Goal: Book appointment/travel/reservation

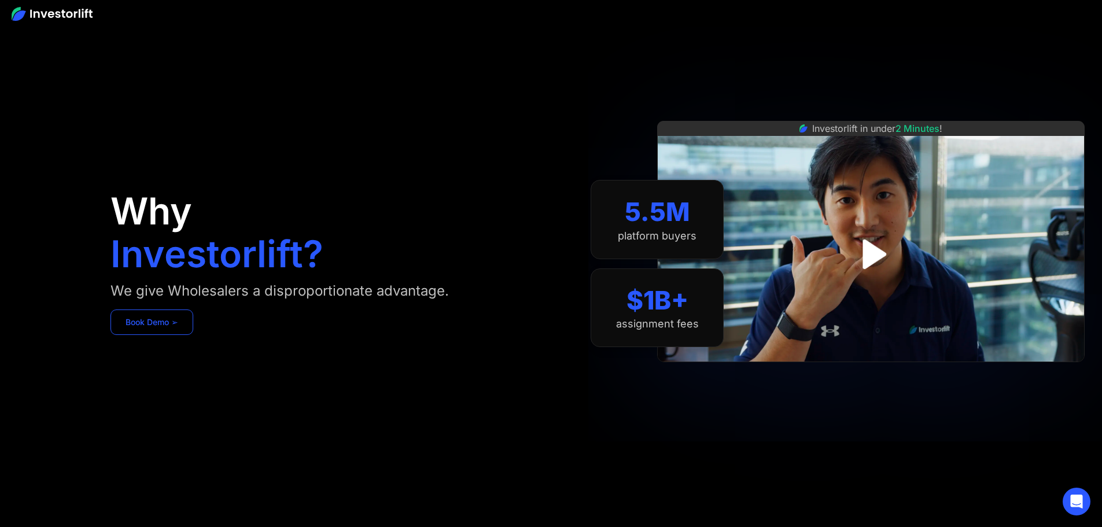
click at [193, 335] on link "Book Demo ➢" at bounding box center [152, 322] width 83 height 25
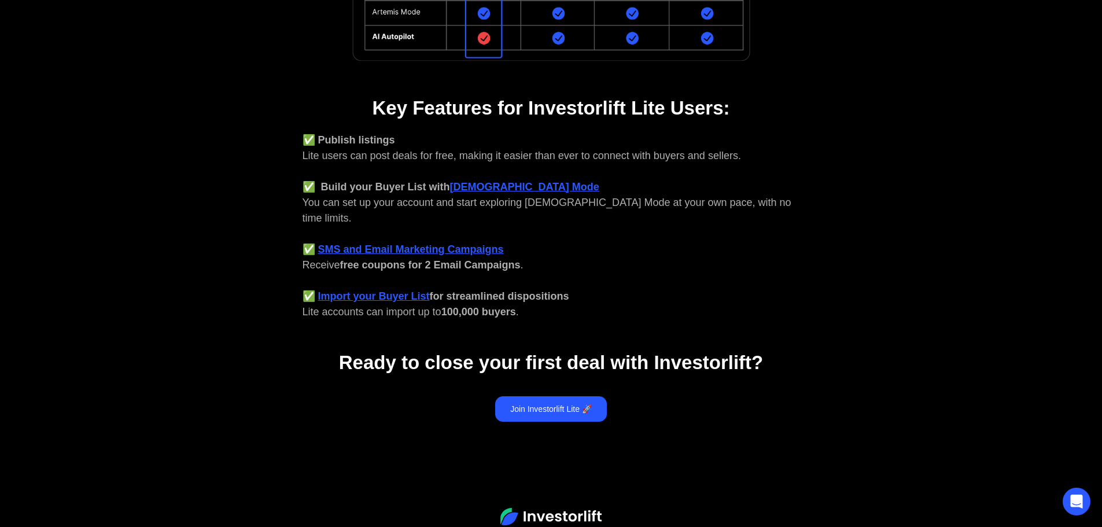
scroll to position [405, 0]
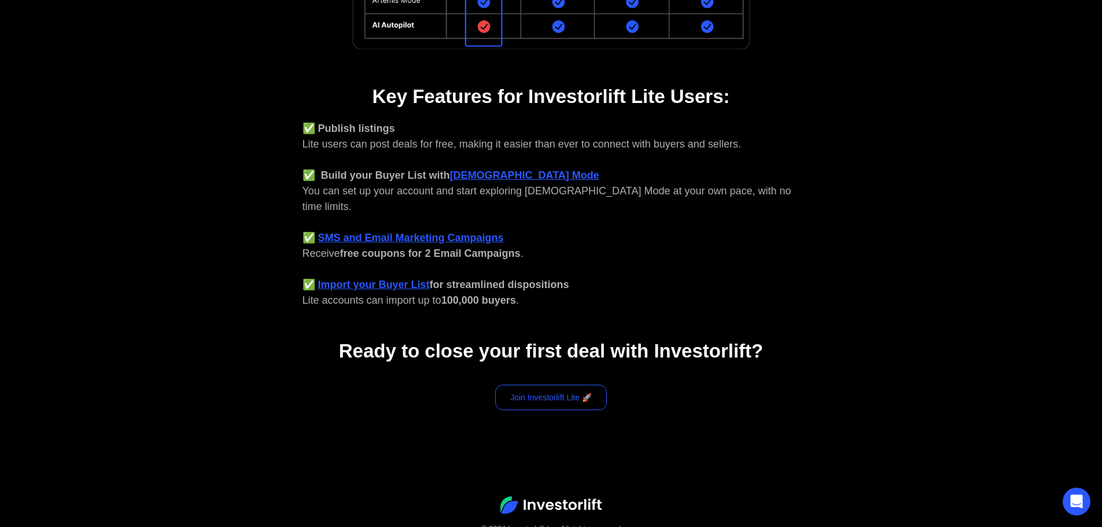
click at [543, 385] on link "Join Investorlift Lite 🚀" at bounding box center [551, 397] width 112 height 25
